Goal: Information Seeking & Learning: Find specific page/section

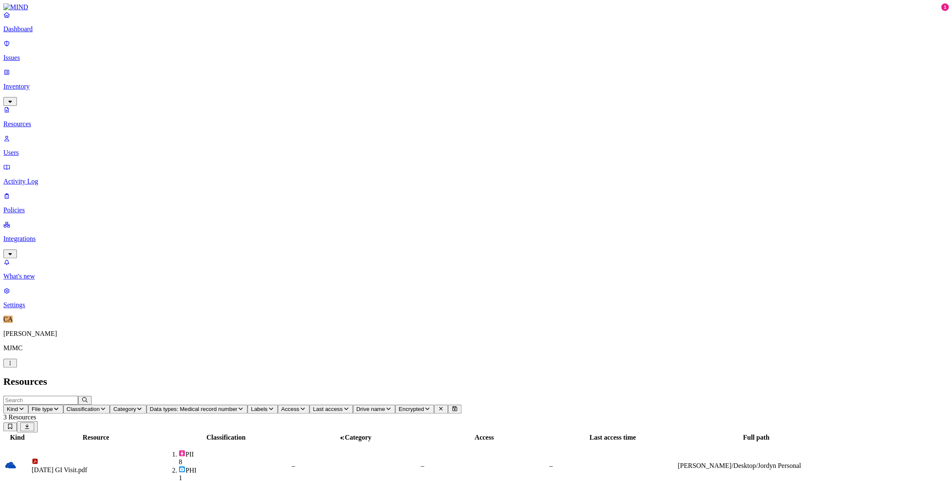
click at [160, 467] on div "[DATE] GI Visit.pdf" at bounding box center [96, 471] width 128 height 8
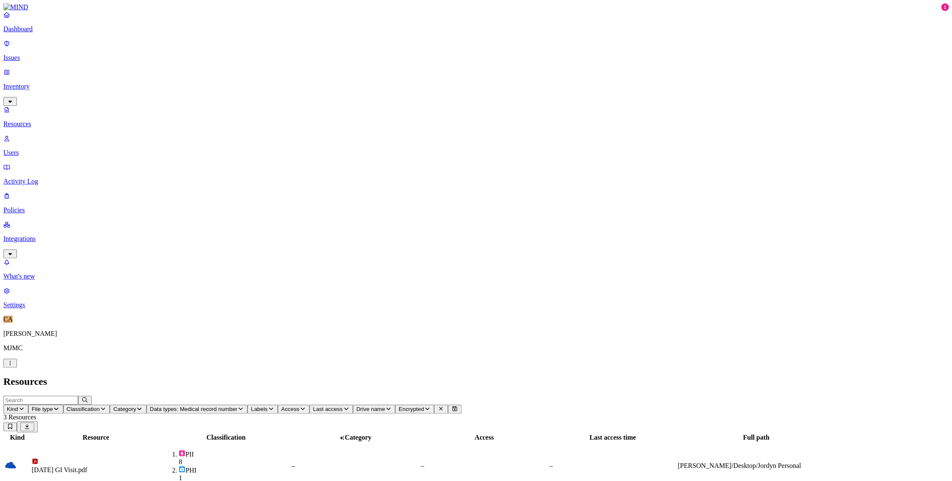
click at [46, 32] on link "Dashboard" at bounding box center [475, 22] width 945 height 22
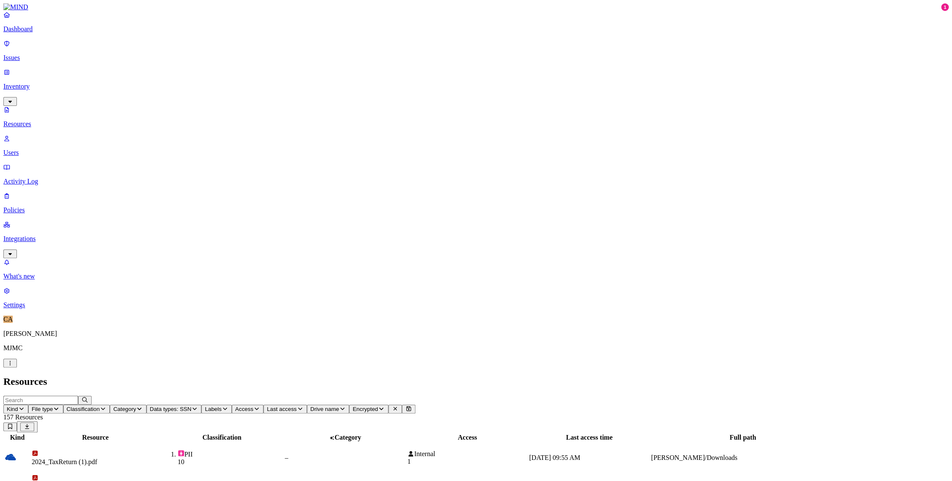
click at [650, 474] on td "–" at bounding box center [589, 490] width 121 height 32
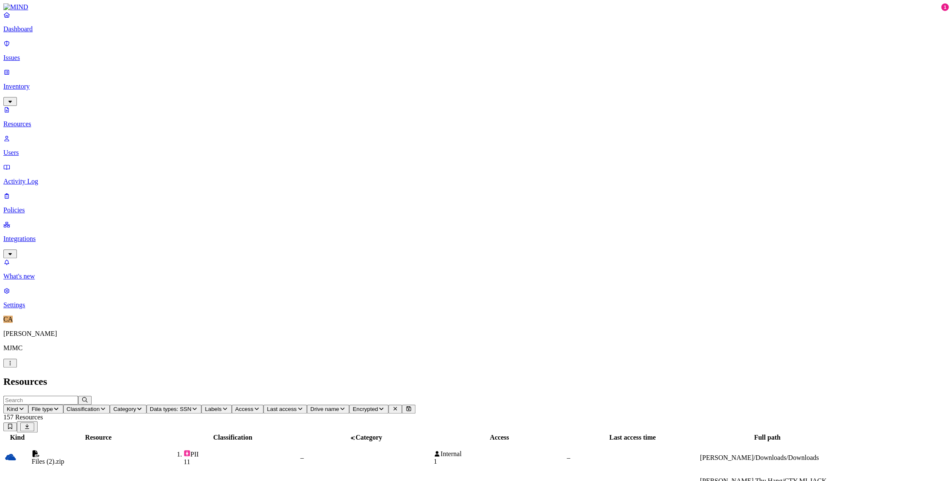
click at [399, 406] on icon at bounding box center [395, 408] width 7 height 5
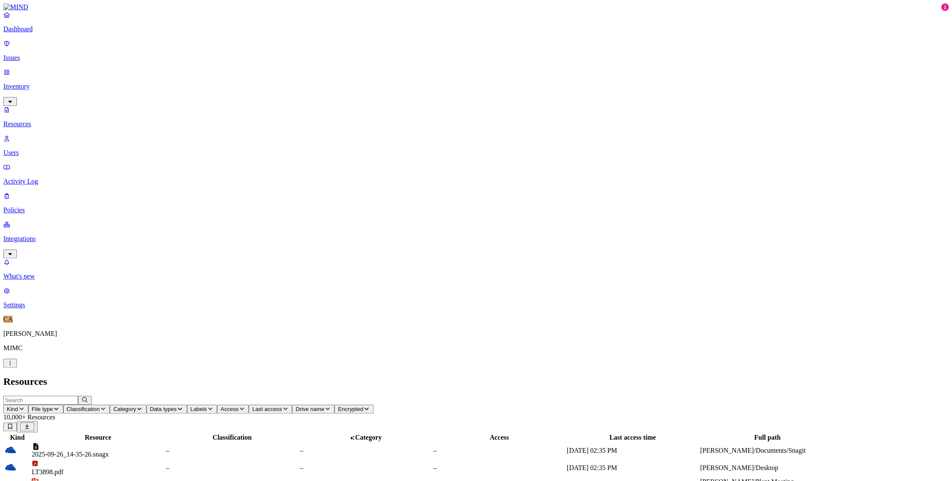
click at [78, 396] on input "text" at bounding box center [40, 400] width 75 height 9
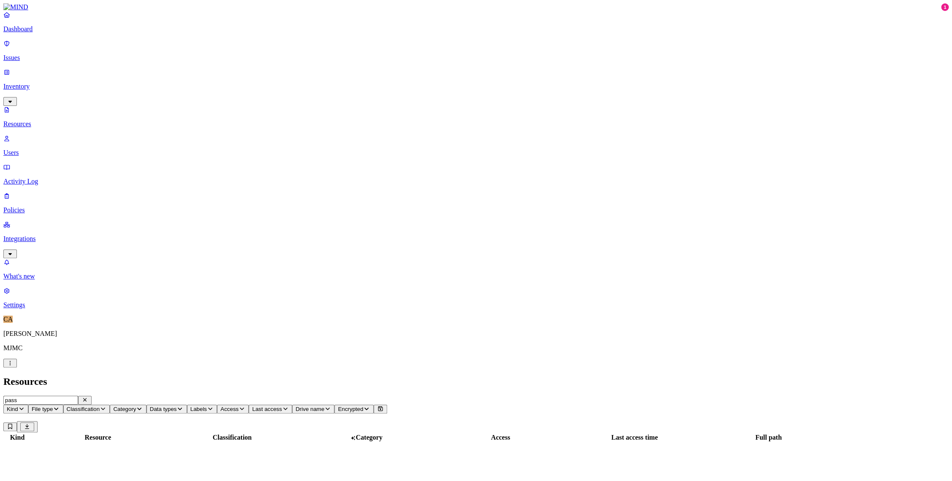
scroll to position [91, 0]
type input "p"
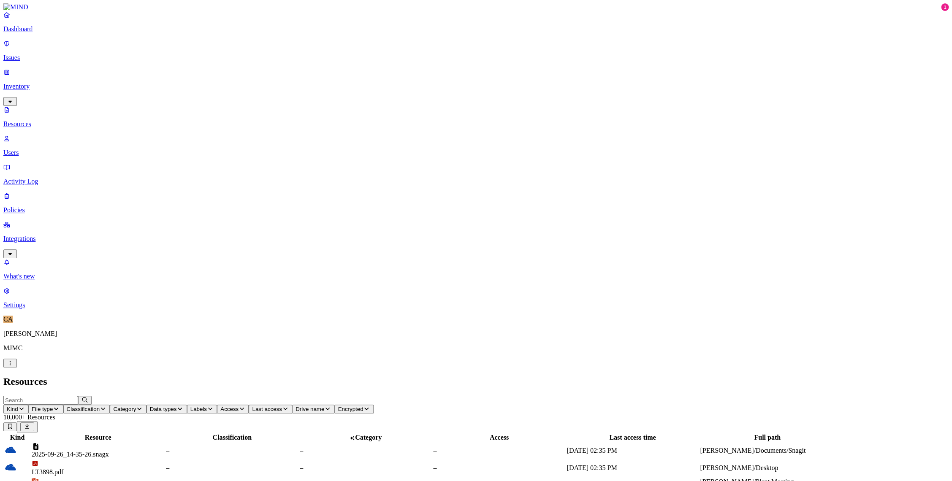
click at [165, 434] on th "Resource" at bounding box center [97, 438] width 133 height 8
click at [28, 405] on button "Kind" at bounding box center [15, 409] width 25 height 9
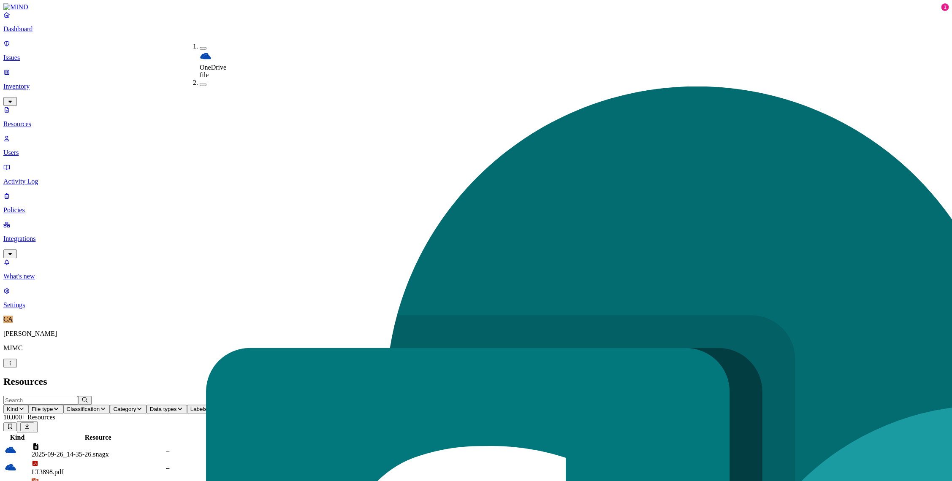
click at [214, 64] on span "OneDrive file" at bounding box center [213, 71] width 27 height 15
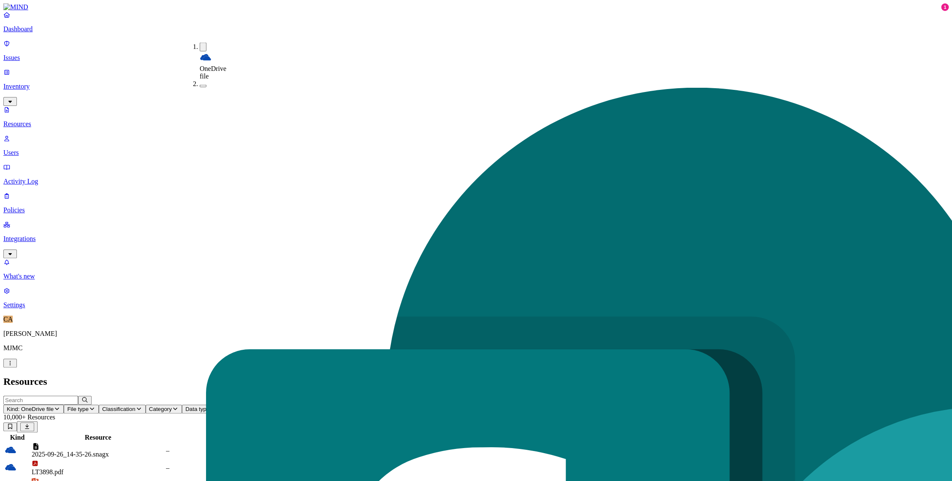
click at [234, 376] on h2 "Resources" at bounding box center [475, 381] width 945 height 11
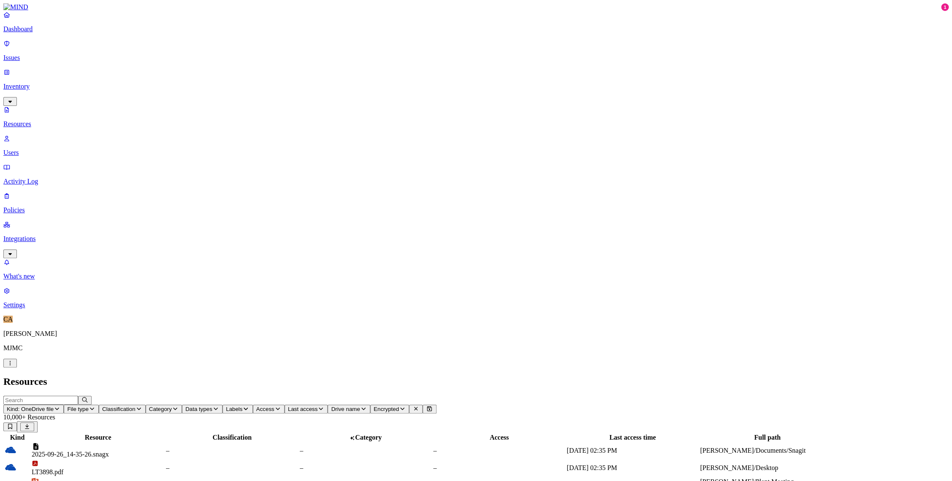
click at [78, 396] on input "text" at bounding box center [40, 400] width 75 height 9
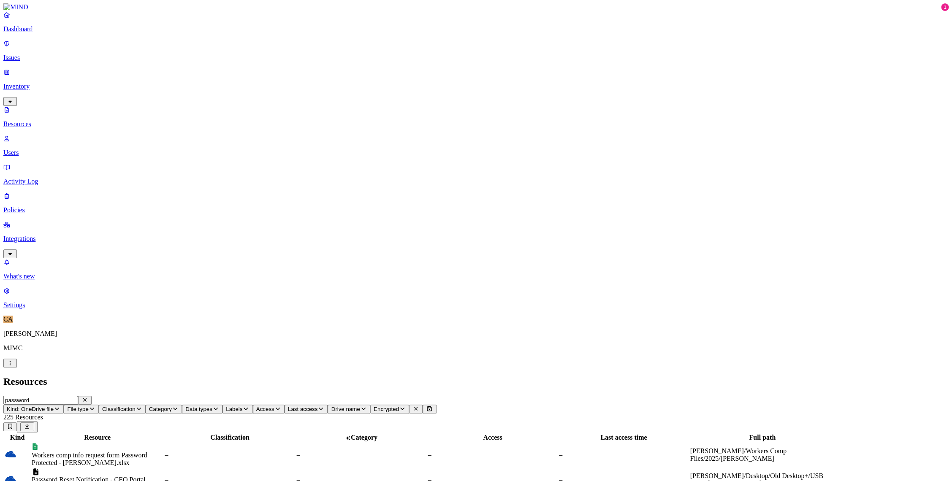
type input "password"
drag, startPoint x: 265, startPoint y: 44, endPoint x: 399, endPoint y: 54, distance: 133.8
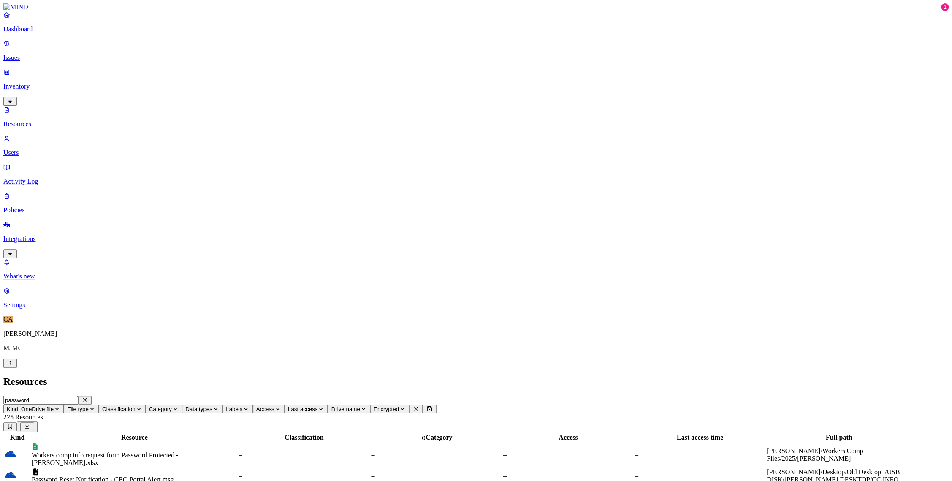
drag, startPoint x: 610, startPoint y: 46, endPoint x: 524, endPoint y: 49, distance: 86.6
click at [415, 442] on div at bounding box center [350, 442] width 130 height 0
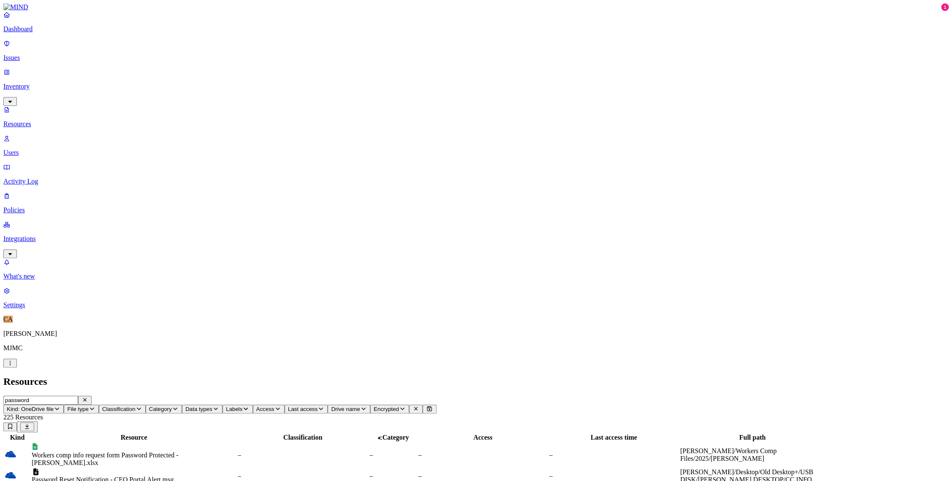
drag, startPoint x: 659, startPoint y: 46, endPoint x: 559, endPoint y: 45, distance: 100.1
click at [447, 442] on div at bounding box center [382, 442] width 129 height 0
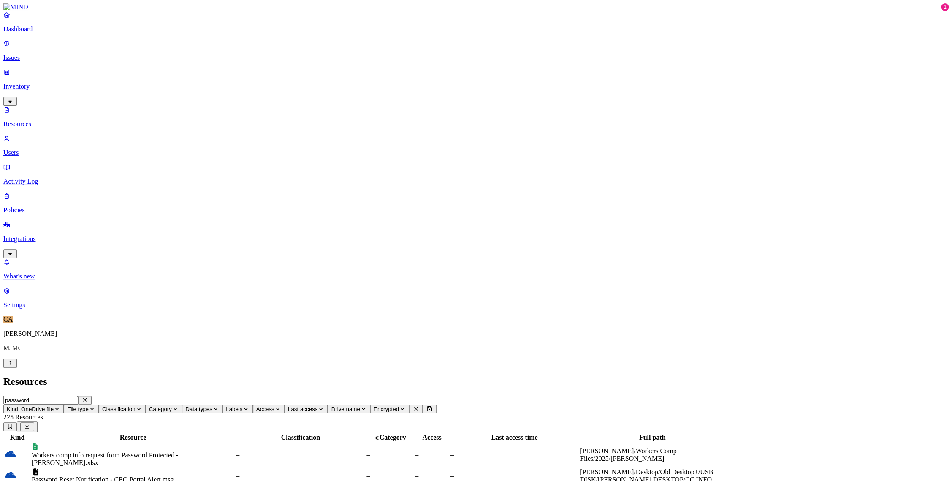
drag, startPoint x: 476, startPoint y: 50, endPoint x: 385, endPoint y: 50, distance: 90.3
click at [274, 442] on div at bounding box center [210, 442] width 129 height 0
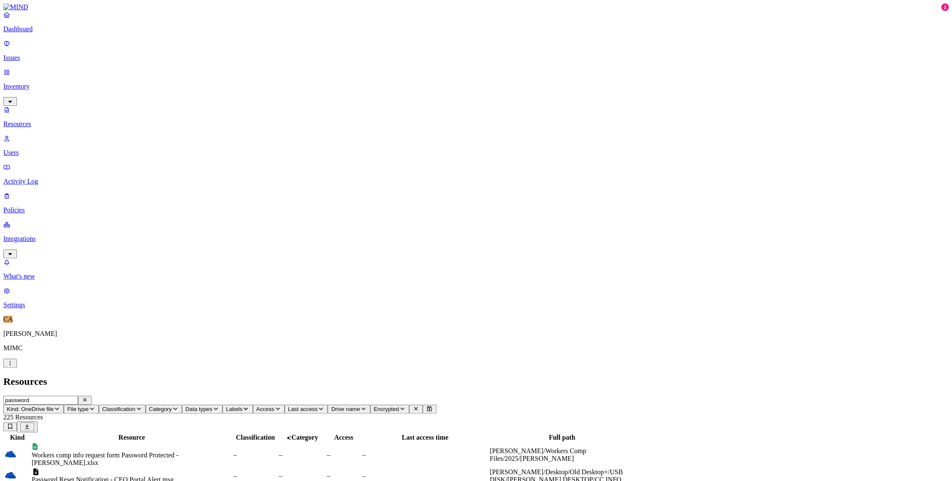
drag, startPoint x: 602, startPoint y: 46, endPoint x: 518, endPoint y: 45, distance: 84.5
click at [404, 442] on div at bounding box center [341, 442] width 126 height 0
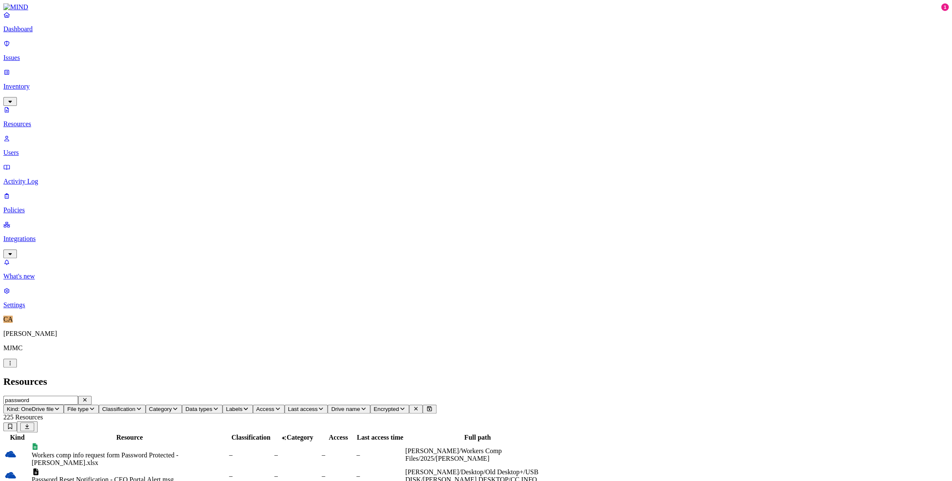
drag, startPoint x: 653, startPoint y: 46, endPoint x: 843, endPoint y: 46, distance: 190.0
click at [740, 442] on div at bounding box center [667, 442] width 144 height 0
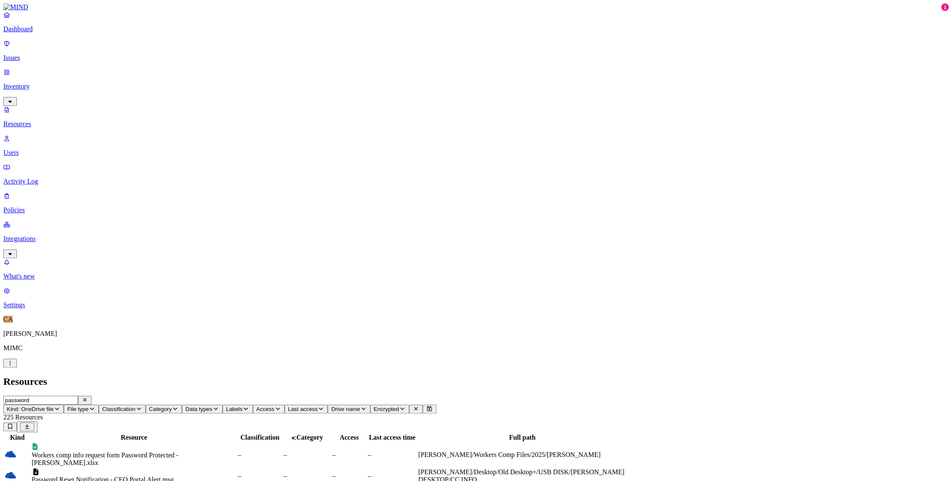
drag, startPoint x: 728, startPoint y: 45, endPoint x: 832, endPoint y: 52, distance: 103.7
click at [691, 442] on div at bounding box center [587, 442] width 208 height 0
click at [236, 434] on th "Resource" at bounding box center [133, 438] width 205 height 8
drag, startPoint x: 343, startPoint y: 47, endPoint x: 405, endPoint y: 52, distance: 62.6
click at [301, 442] on div at bounding box center [198, 442] width 204 height 0
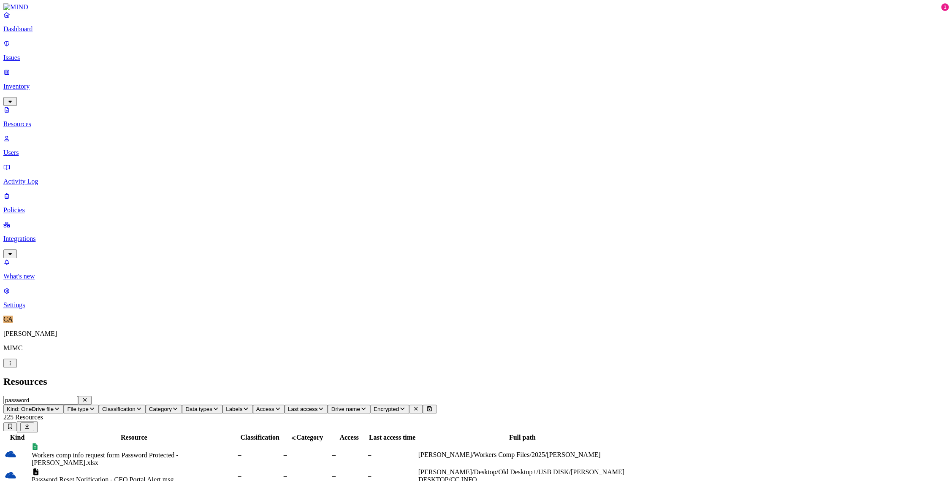
drag, startPoint x: 710, startPoint y: 11, endPoint x: 701, endPoint y: 14, distance: 8.8
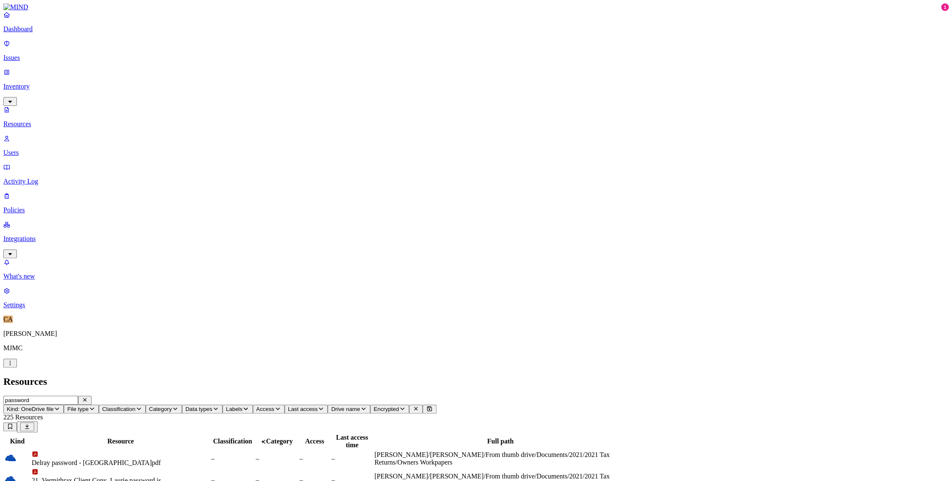
click at [626, 376] on h2 "Resources" at bounding box center [475, 381] width 945 height 11
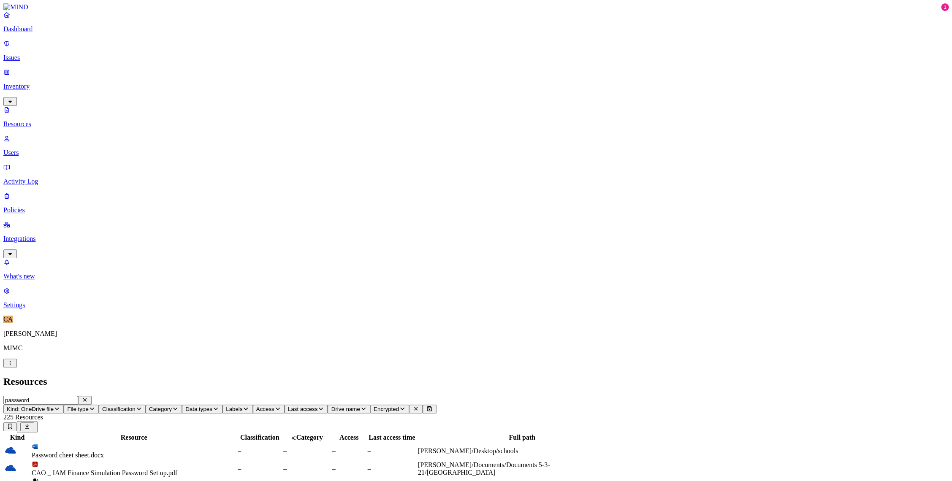
click at [87, 399] on icon "button" at bounding box center [84, 400] width 3 height 3
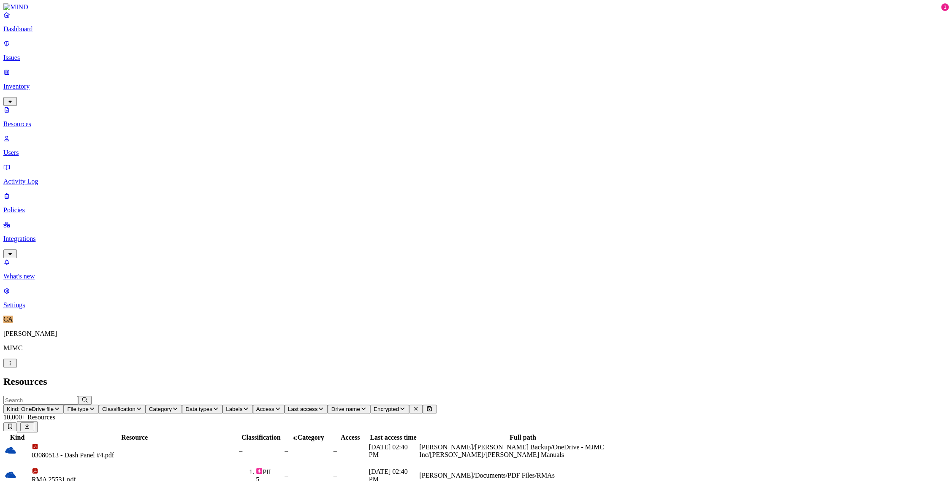
click at [32, 33] on p "Dashboard" at bounding box center [475, 29] width 945 height 8
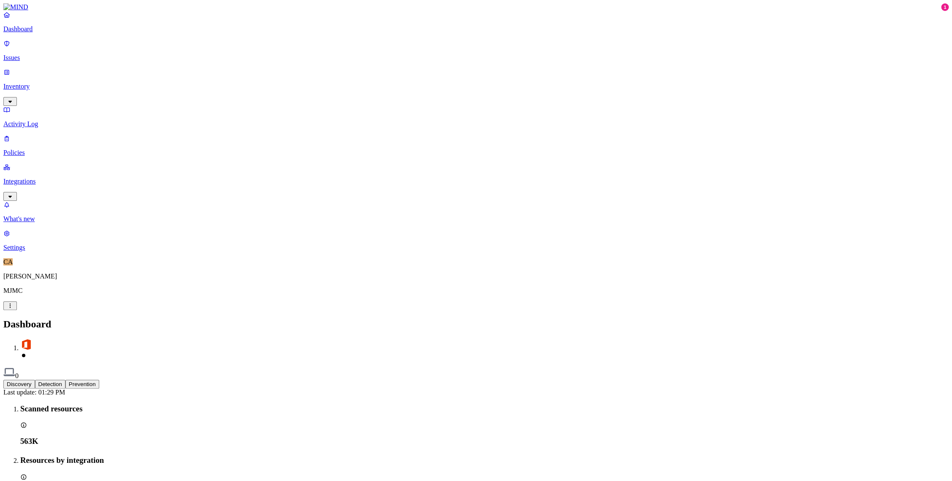
click at [44, 68] on link "Inventory" at bounding box center [475, 86] width 945 height 36
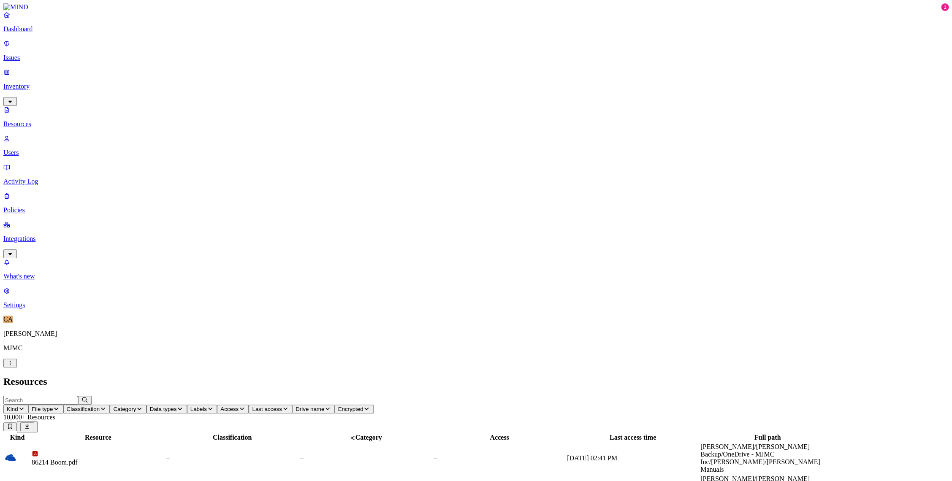
click at [78, 396] on input "text" at bounding box center [40, 400] width 75 height 9
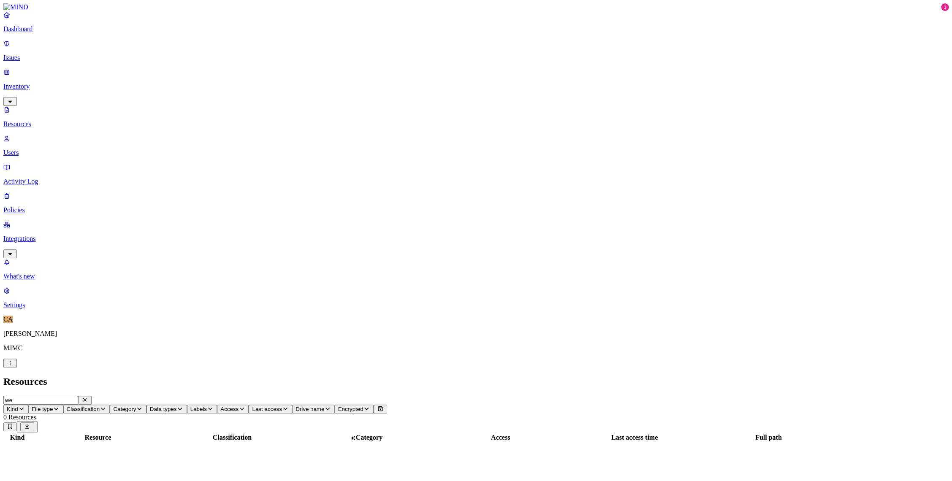
type input "w"
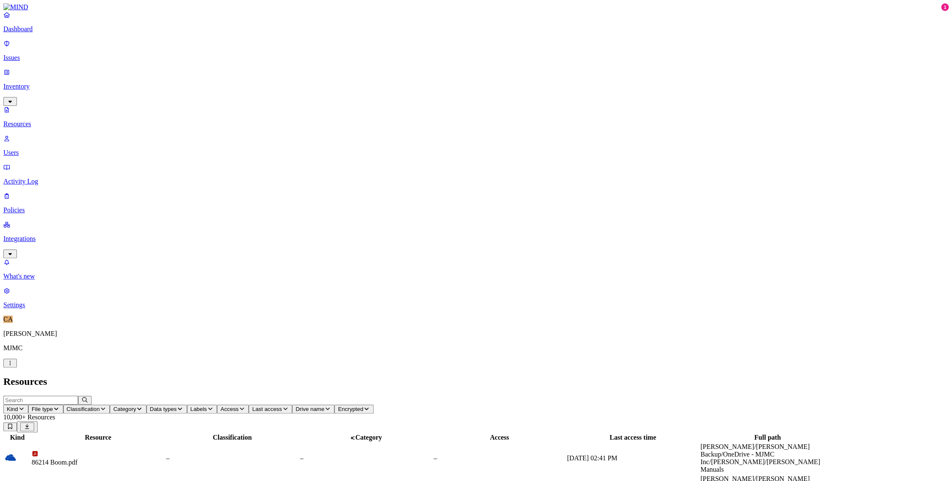
click at [25, 406] on icon "button" at bounding box center [21, 408] width 7 height 5
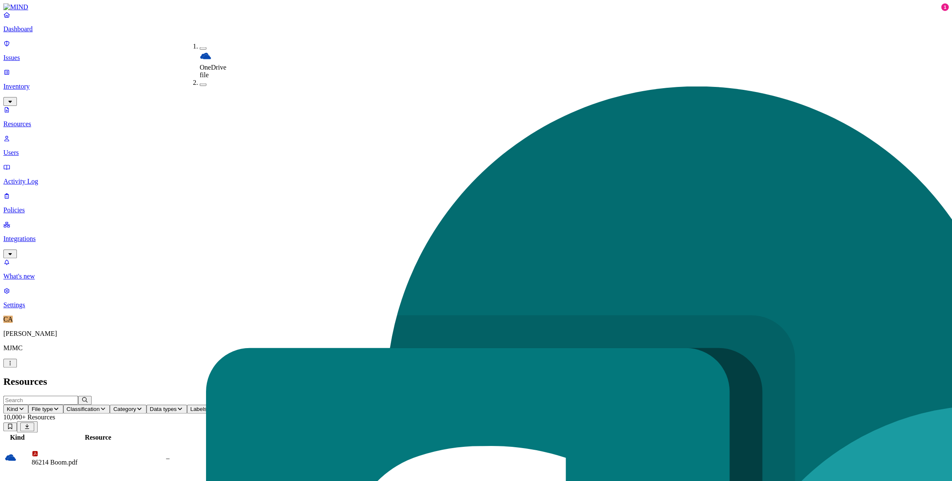
click at [200, 50] on div "OneDrive file" at bounding box center [200, 61] width 0 height 36
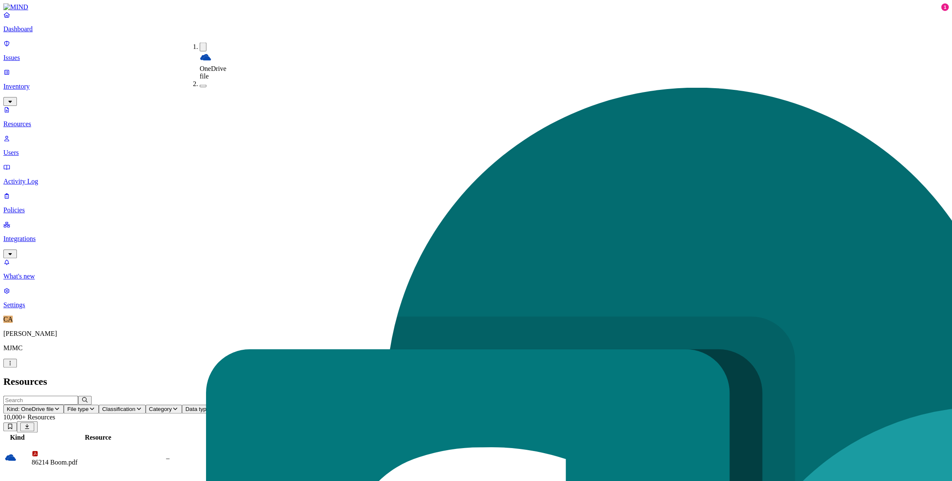
click at [244, 376] on h2 "Resources" at bounding box center [475, 381] width 945 height 11
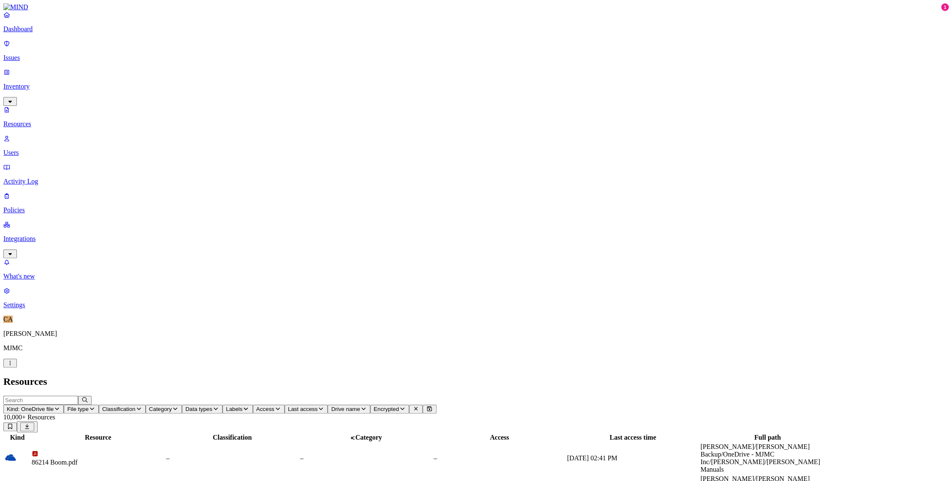
click at [88, 406] on span "File type" at bounding box center [77, 409] width 21 height 6
click at [274, 376] on header "Resources" at bounding box center [475, 381] width 945 height 11
click at [136, 406] on span "Classification" at bounding box center [118, 409] width 33 height 6
click at [344, 376] on h2 "Resources" at bounding box center [475, 381] width 945 height 11
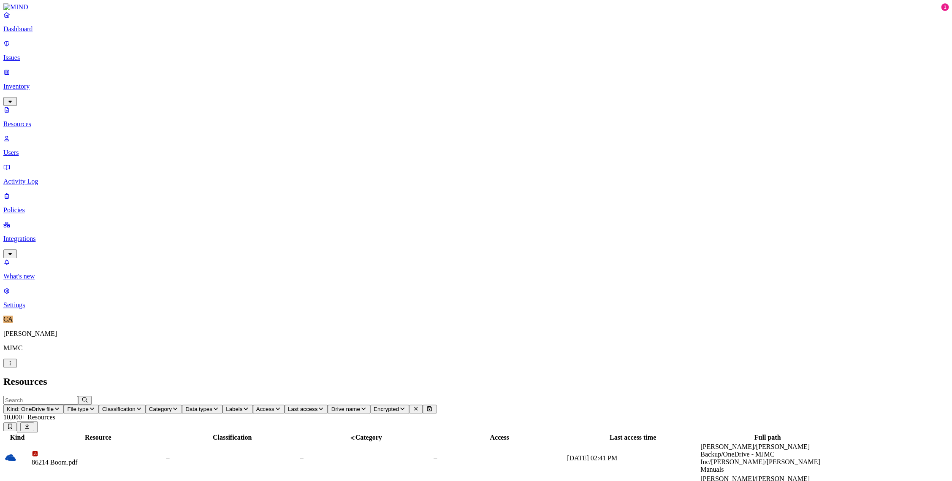
click at [222, 405] on button "Data types" at bounding box center [202, 409] width 41 height 9
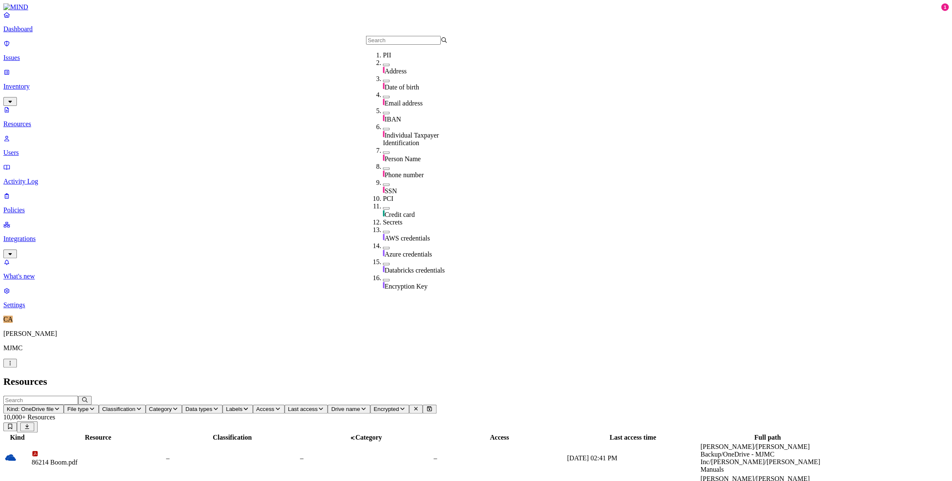
click at [242, 406] on span "Labels" at bounding box center [234, 409] width 16 height 6
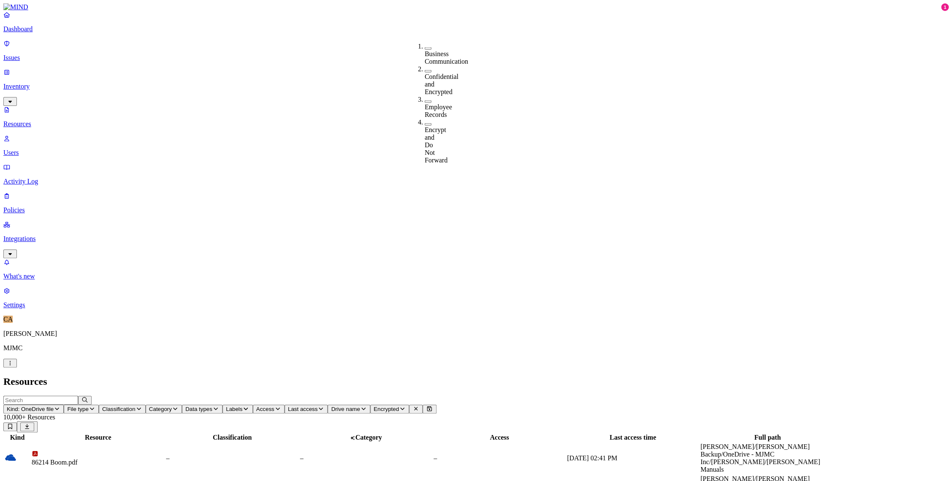
click at [434, 376] on h2 "Resources" at bounding box center [475, 381] width 945 height 11
click at [78, 396] on input "text" at bounding box center [40, 400] width 75 height 9
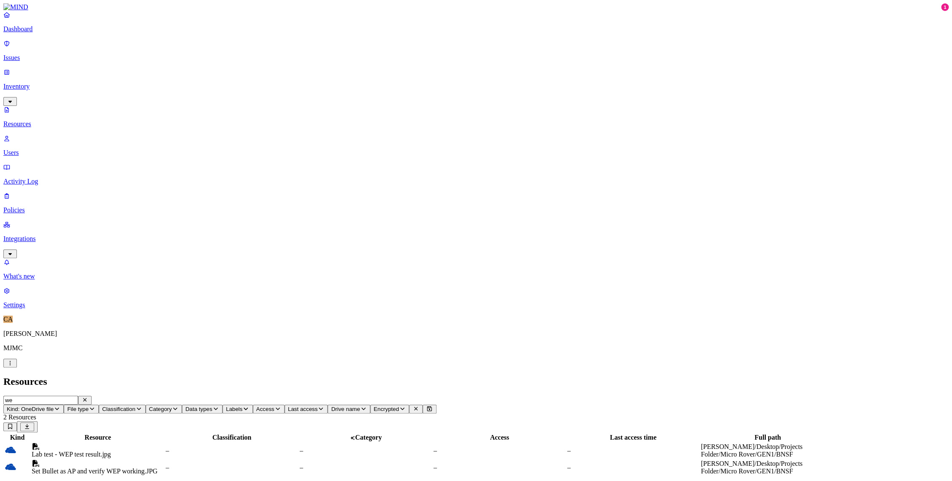
type input "w"
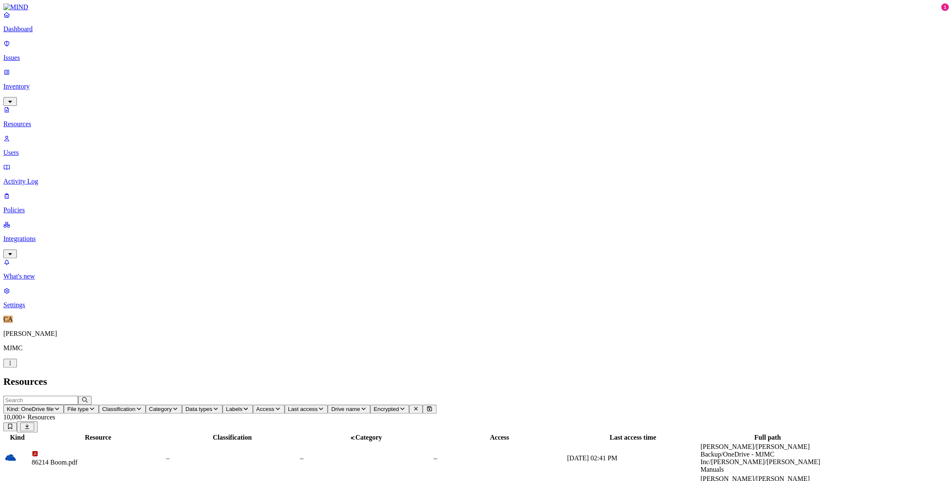
type input "k"
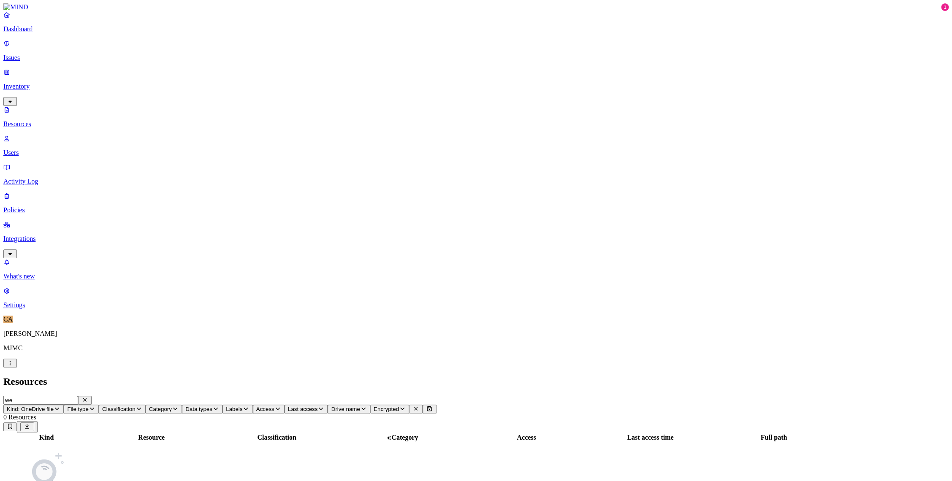
type input "w"
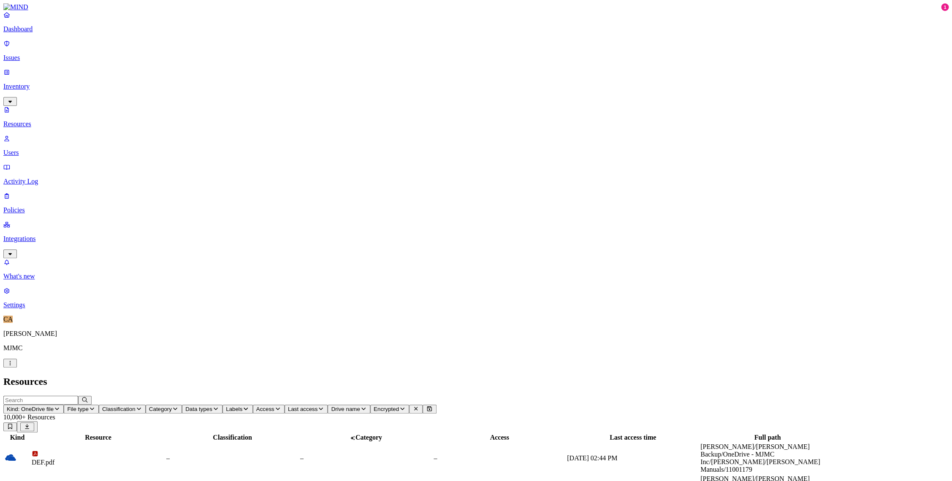
click at [820, 434] on div "Full path" at bounding box center [767, 438] width 134 height 8
click at [78, 396] on input "text" at bounding box center [40, 400] width 75 height 9
type input "p"
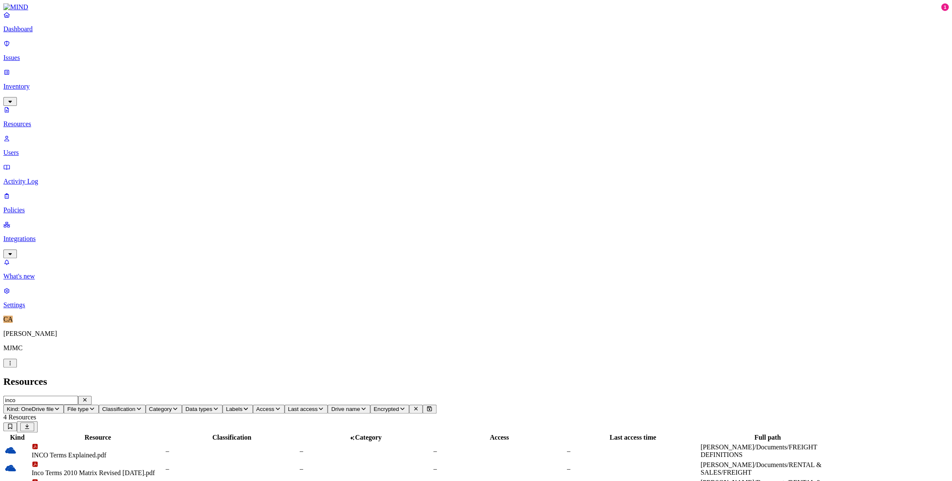
drag, startPoint x: 144, startPoint y: 32, endPoint x: 93, endPoint y: 32, distance: 50.7
click at [78, 396] on input "inco" at bounding box center [40, 400] width 75 height 9
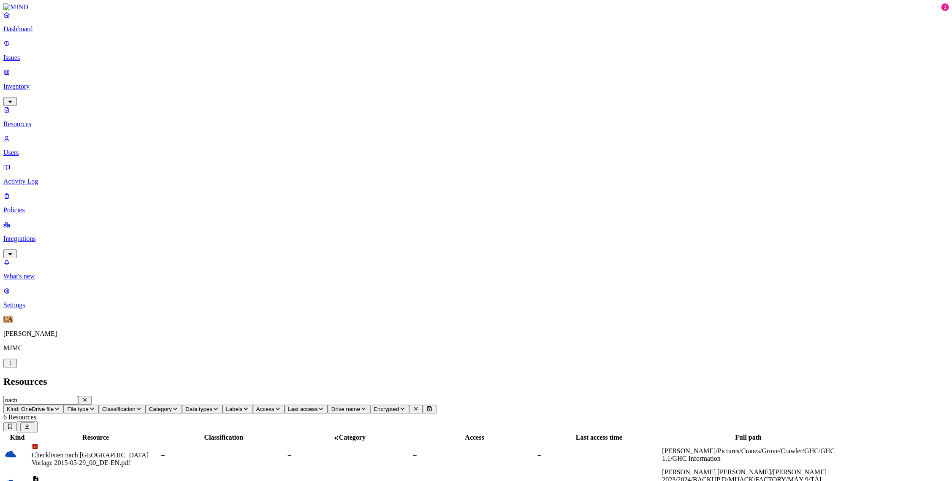
click at [54, 406] on span "Kind: OneDrive file" at bounding box center [30, 409] width 47 height 6
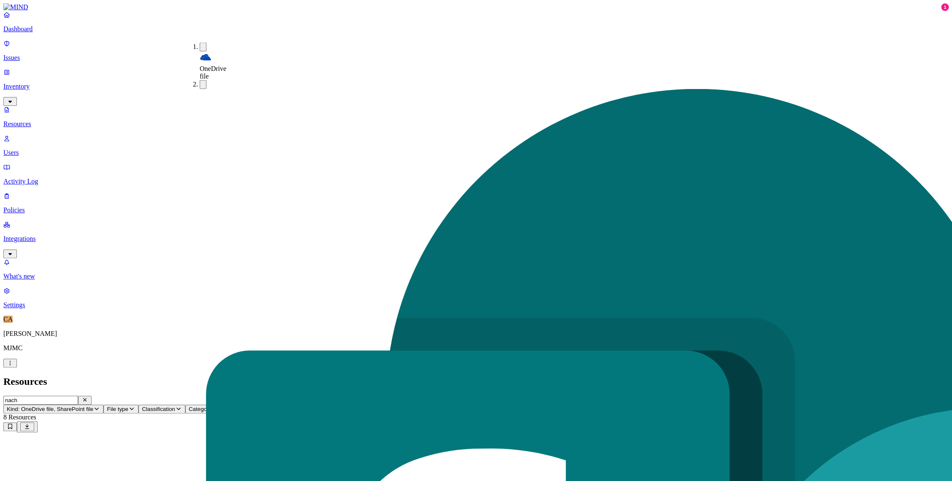
click at [200, 46] on div "OneDrive file" at bounding box center [200, 62] width 0 height 38
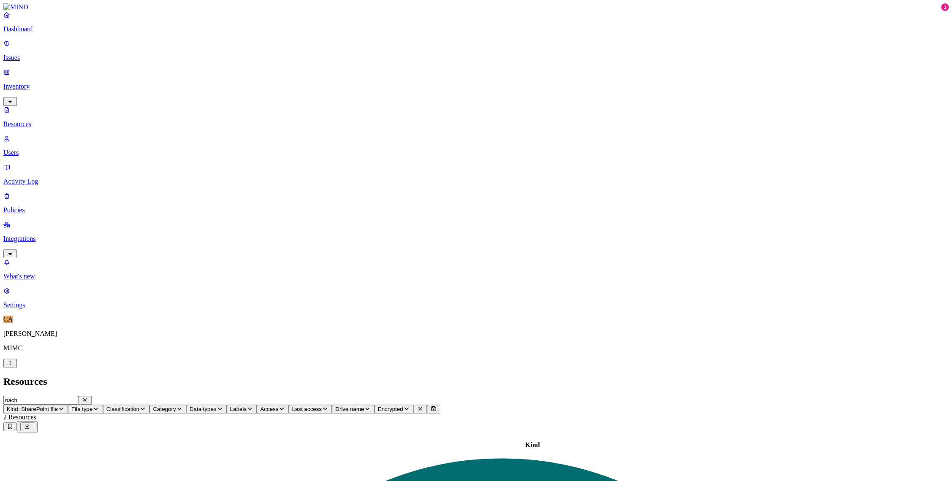
drag, startPoint x: 150, startPoint y: 27, endPoint x: 101, endPoint y: 28, distance: 49.4
click at [78, 396] on input "nach" at bounding box center [40, 400] width 75 height 9
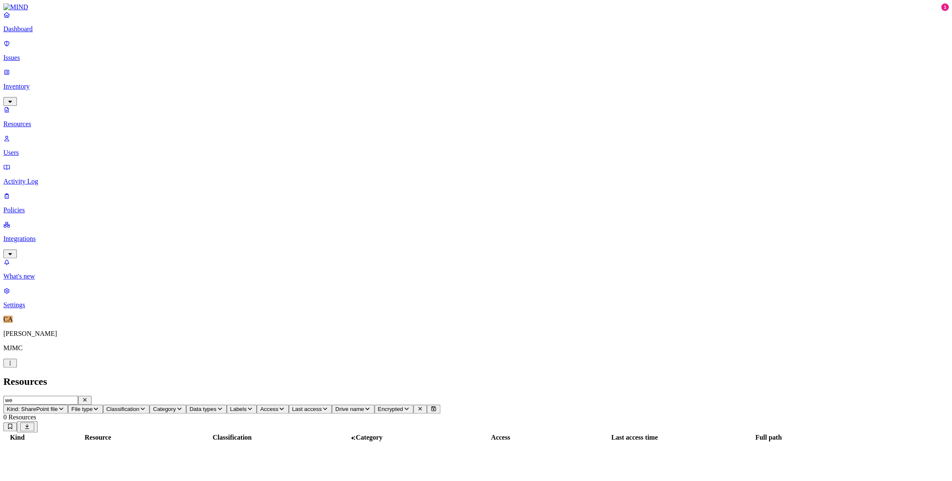
type input "w"
type input "jack"
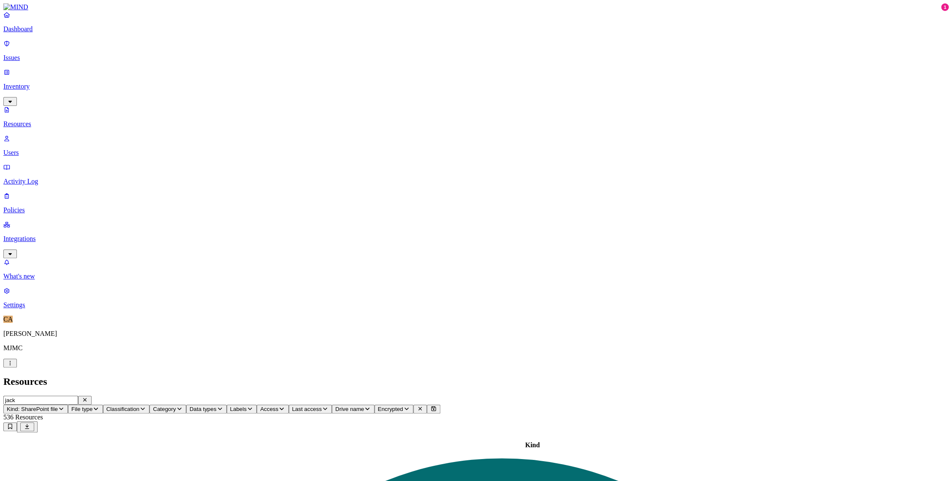
click at [88, 397] on icon "button" at bounding box center [84, 399] width 7 height 5
click at [40, 178] on p "Activity Log" at bounding box center [475, 182] width 945 height 8
